Goal: Information Seeking & Learning: Learn about a topic

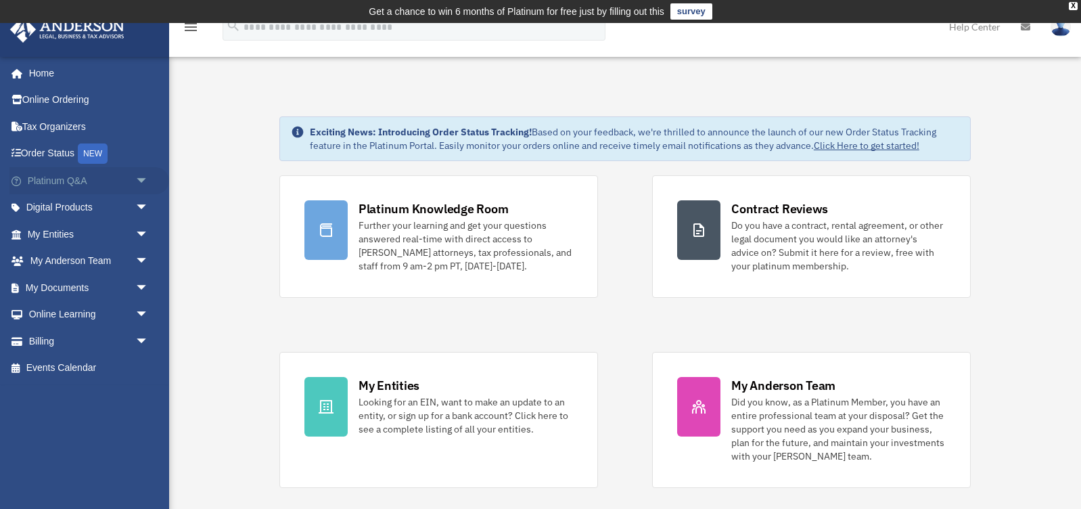
click at [138, 174] on span "arrow_drop_down" at bounding box center [148, 181] width 27 height 28
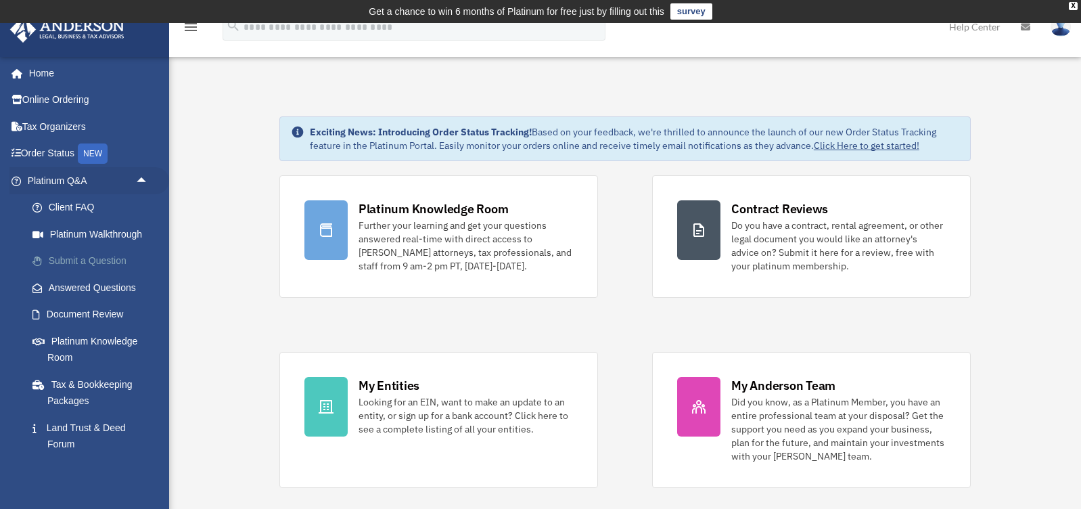
click at [91, 259] on link "Submit a Question" at bounding box center [94, 261] width 150 height 27
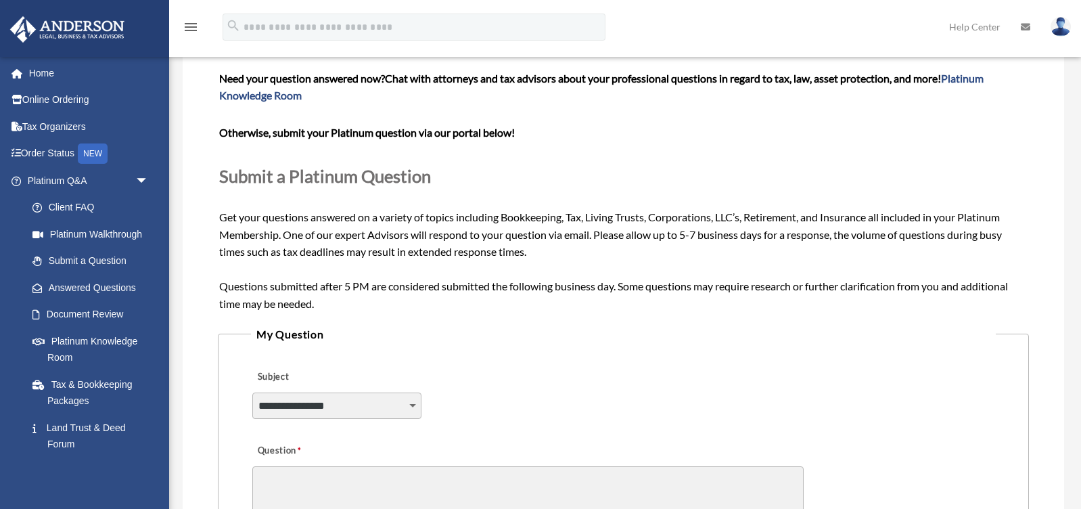
scroll to position [102, 0]
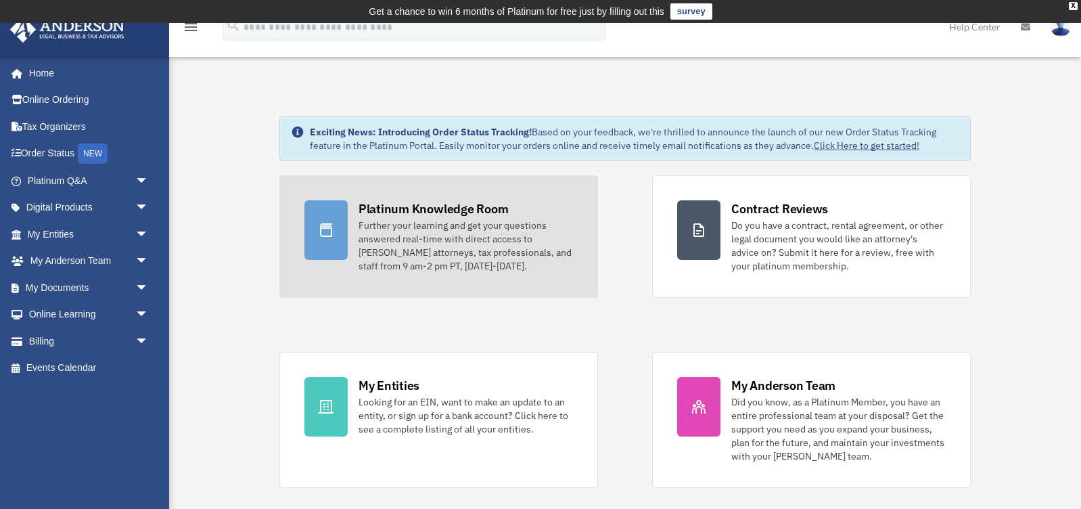
click at [408, 215] on div "Platinum Knowledge Room" at bounding box center [434, 208] width 150 height 17
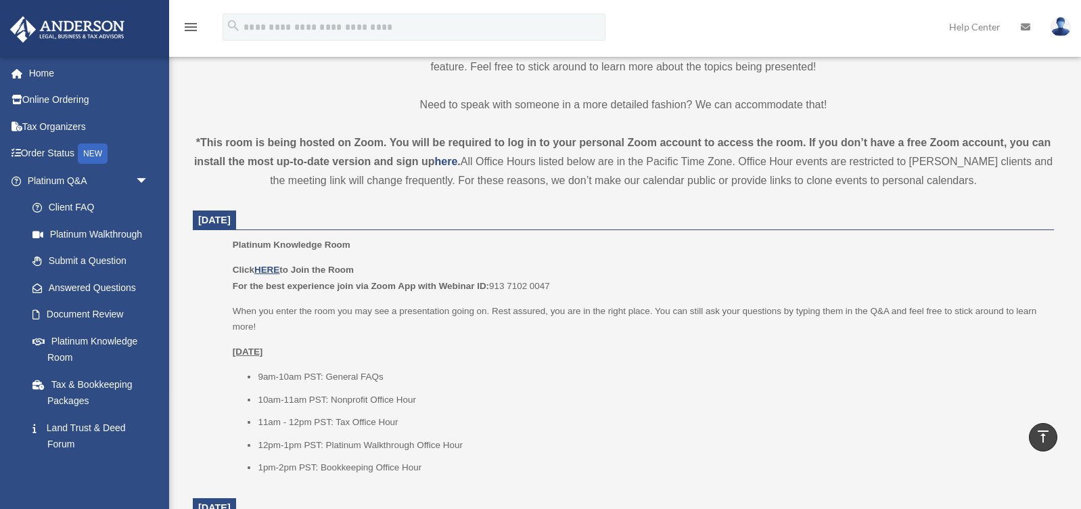
scroll to position [480, 0]
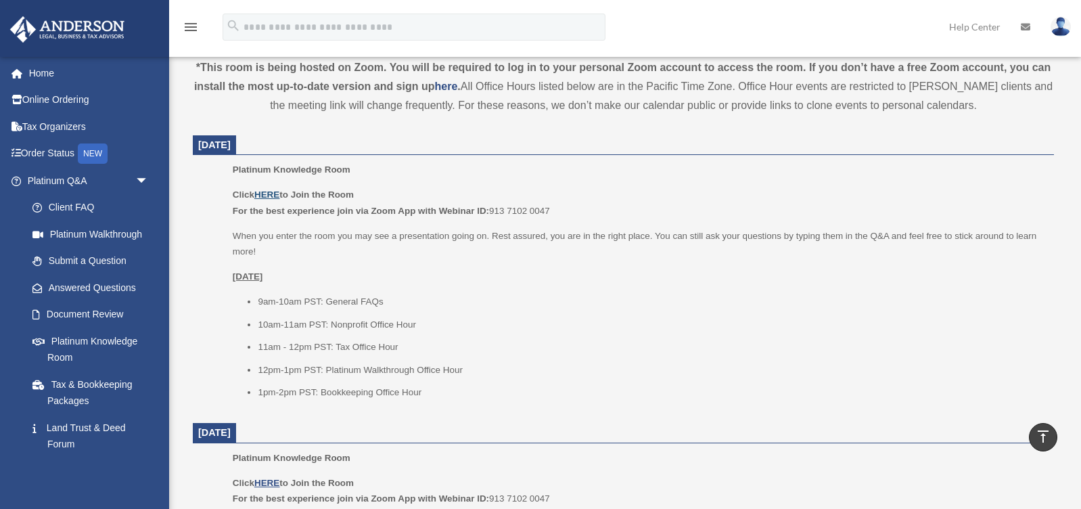
click at [271, 189] on u "HERE" at bounding box center [266, 194] width 25 height 10
click at [1057, 27] on img at bounding box center [1061, 27] width 20 height 20
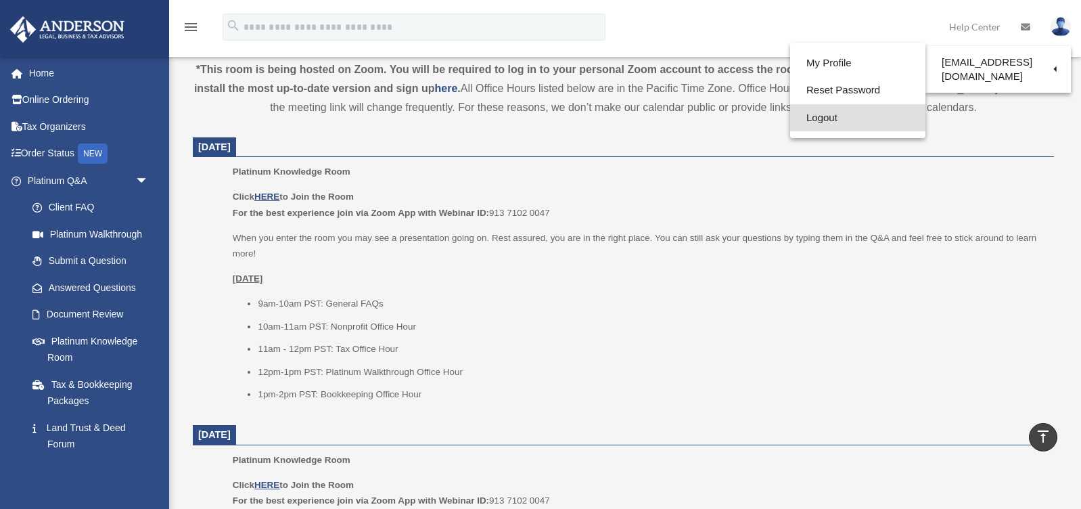
scroll to position [476, 1]
click at [826, 112] on link "Logout" at bounding box center [857, 118] width 135 height 28
